Goal: Task Accomplishment & Management: Manage account settings

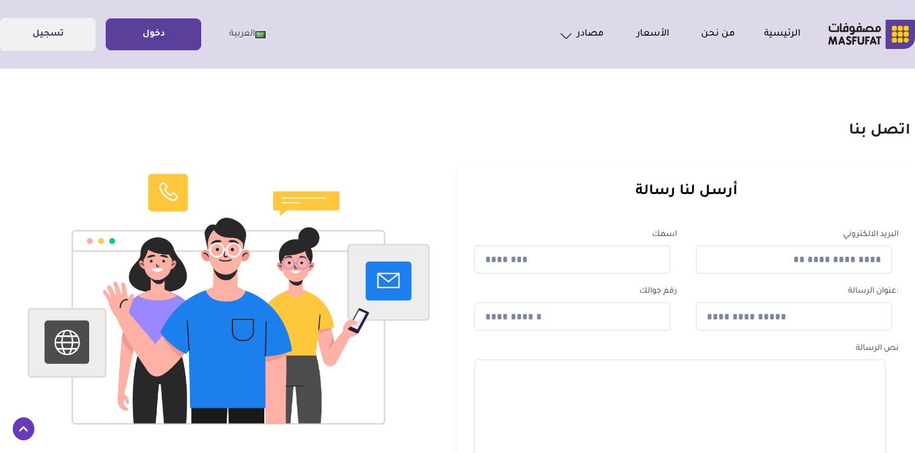
click at [169, 36] on link "دخول" at bounding box center [153, 34] width 94 height 29
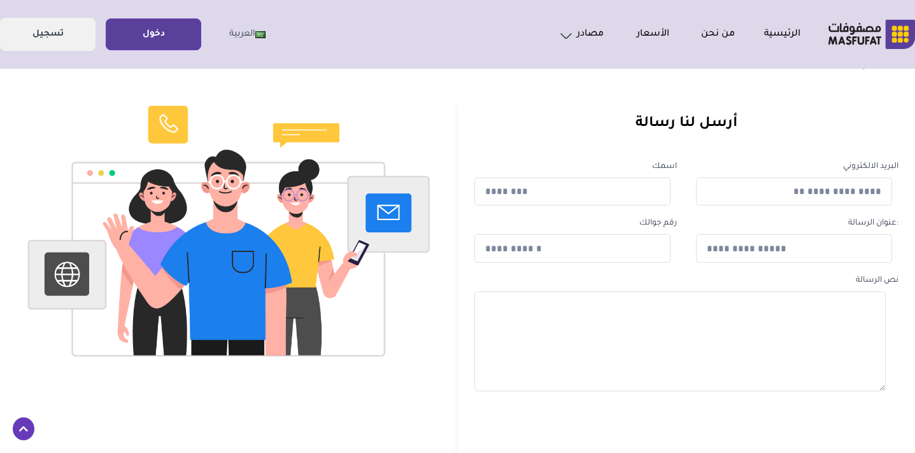
scroll to position [68, 0]
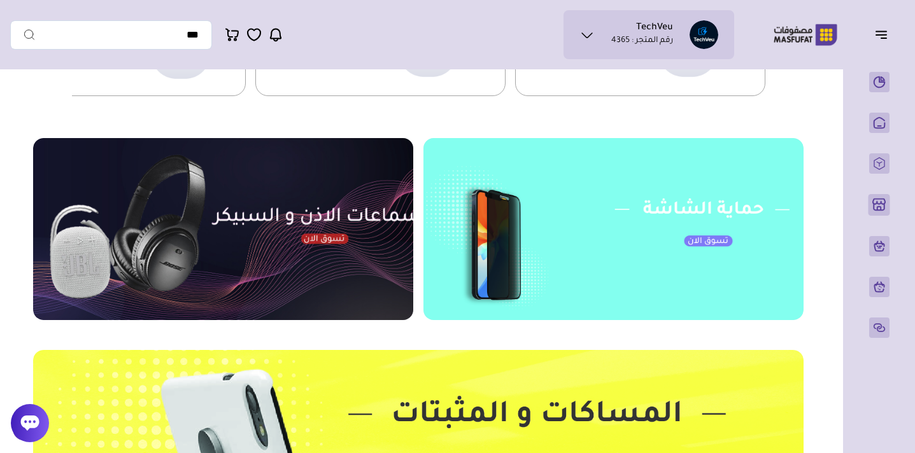
scroll to position [425, 0]
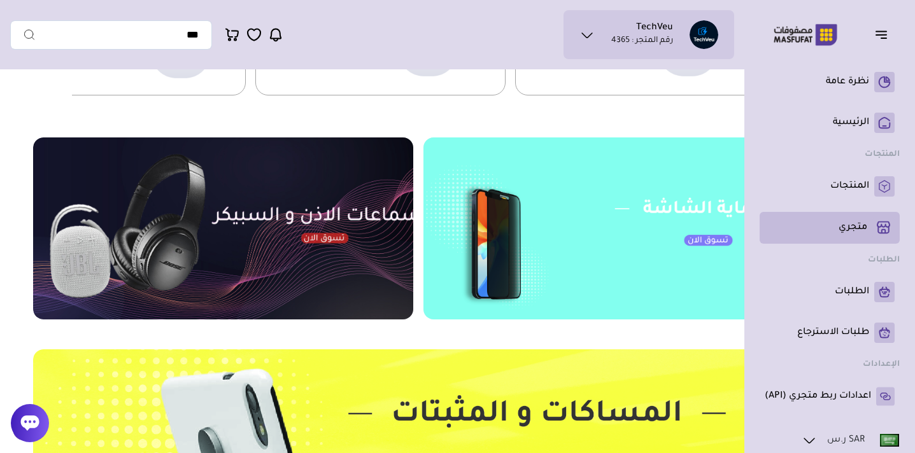
click at [847, 232] on p "متجري ( 0 )" at bounding box center [852, 228] width 29 height 13
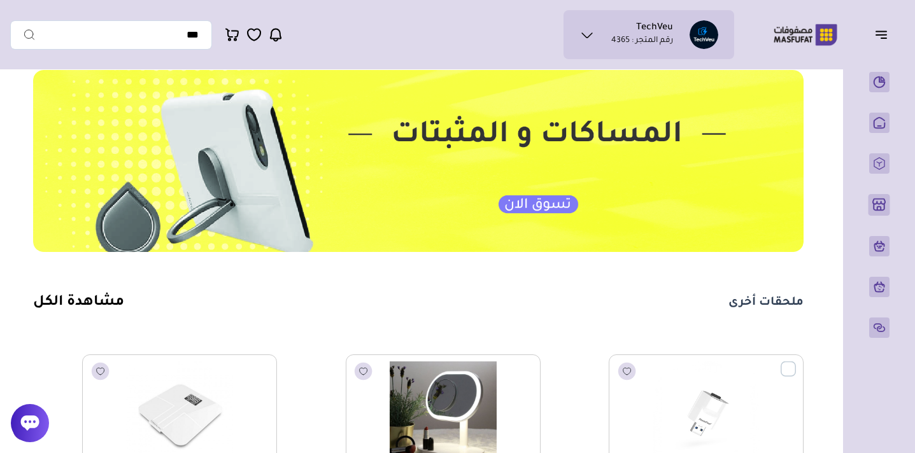
scroll to position [705, 0]
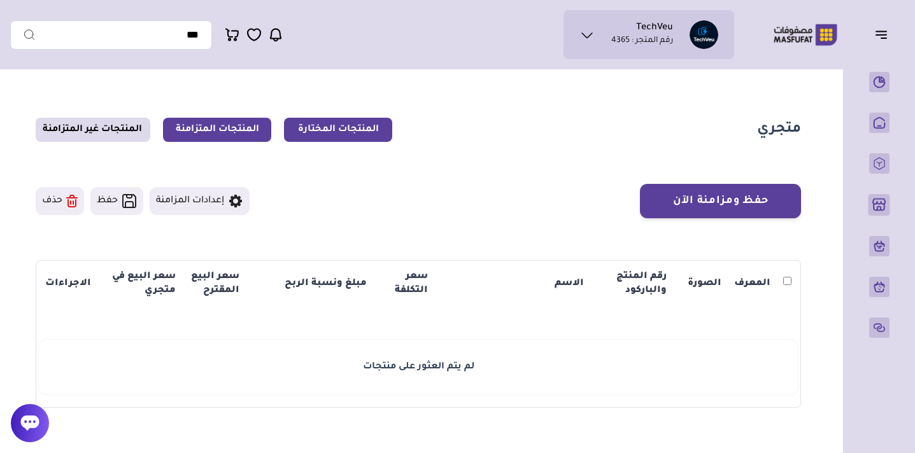
click at [218, 133] on link "المنتجات المتزامنة" at bounding box center [217, 130] width 108 height 24
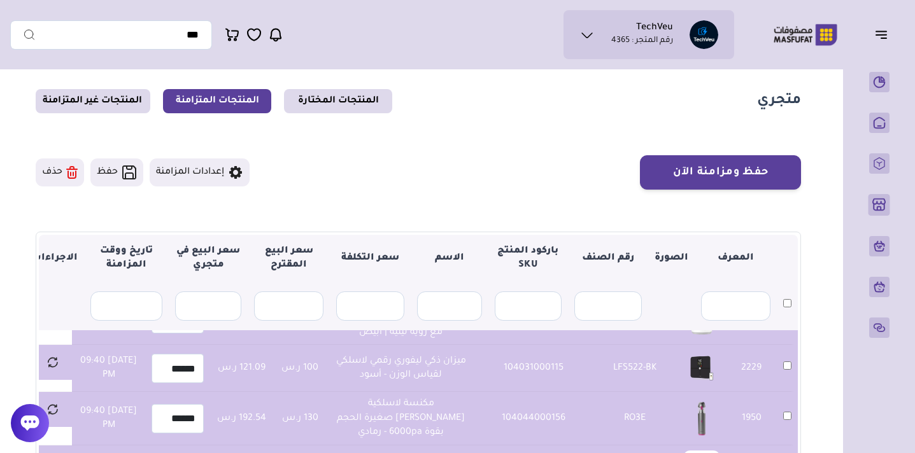
scroll to position [22, 0]
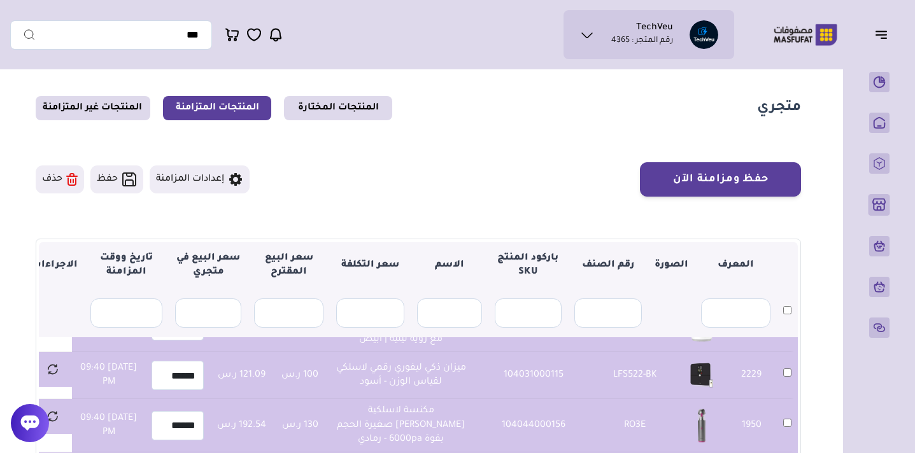
click at [55, 174] on button "حذف" at bounding box center [60, 180] width 48 height 28
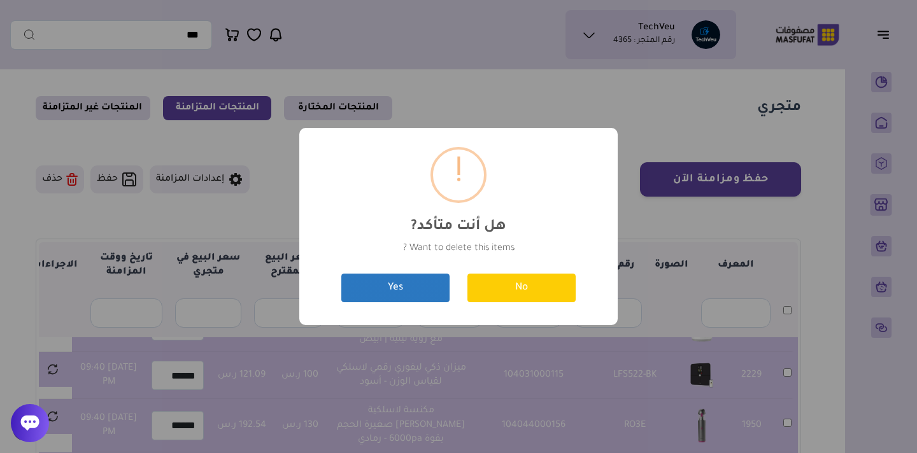
click at [408, 290] on button "Yes" at bounding box center [395, 288] width 108 height 29
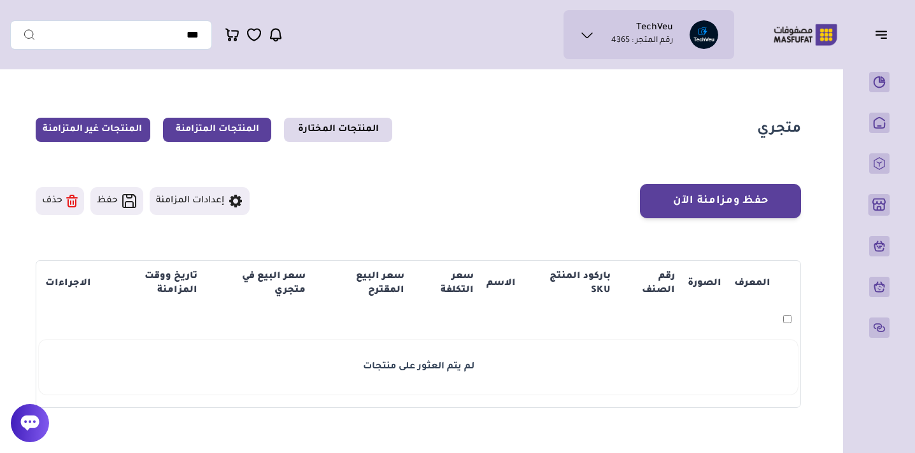
click at [118, 131] on link "المنتجات غير المتزامنة" at bounding box center [93, 130] width 115 height 24
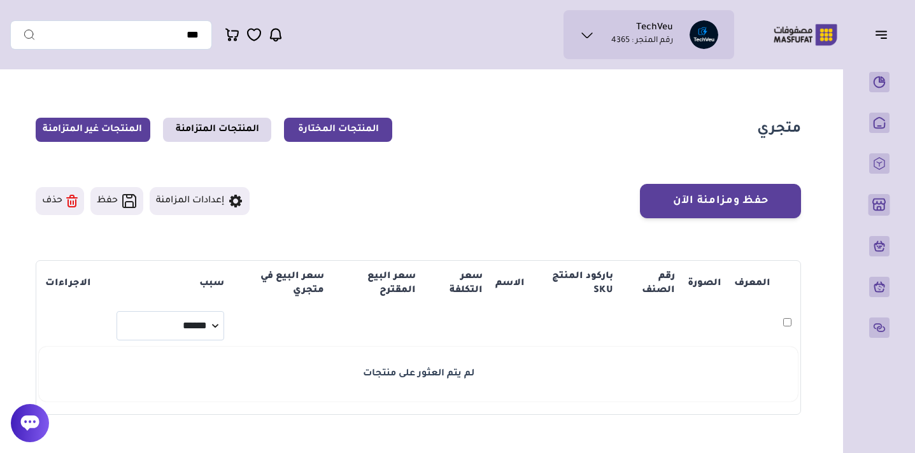
click at [356, 134] on link "المنتجات المختارة" at bounding box center [338, 130] width 108 height 24
